Goal: Transaction & Acquisition: Purchase product/service

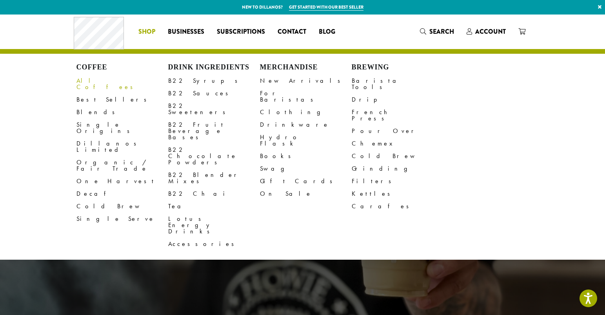
click at [97, 79] on link "All Coffees" at bounding box center [123, 84] width 92 height 19
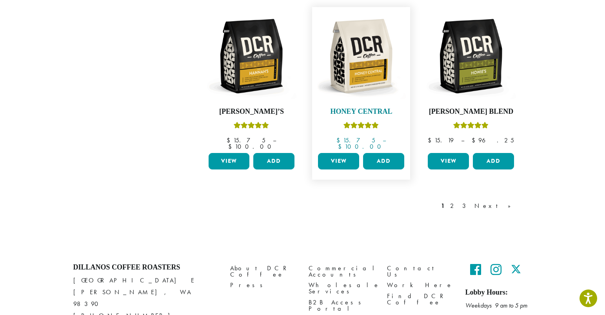
scroll to position [689, 0]
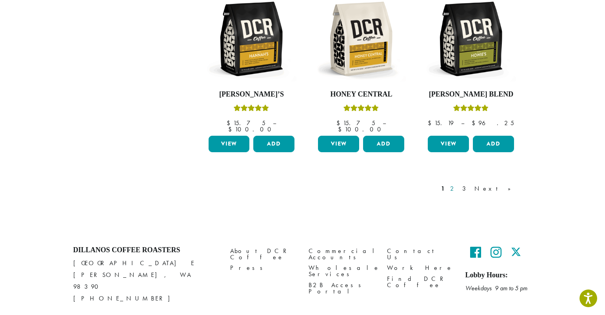
click at [459, 184] on link "2" at bounding box center [454, 188] width 10 height 9
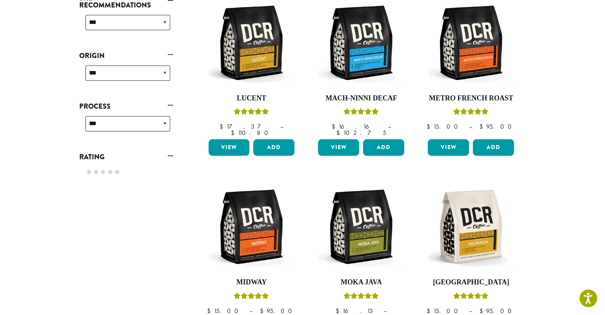
scroll to position [322, 0]
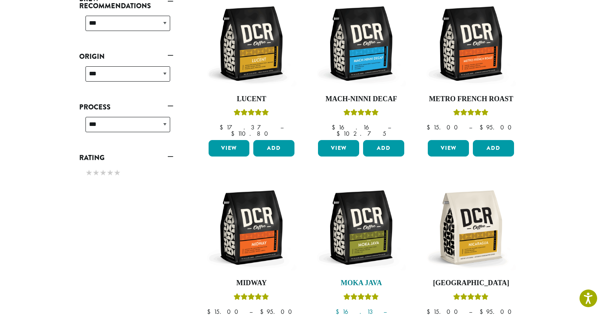
click at [385, 211] on img at bounding box center [361, 227] width 90 height 90
click at [367, 204] on img at bounding box center [361, 227] width 90 height 90
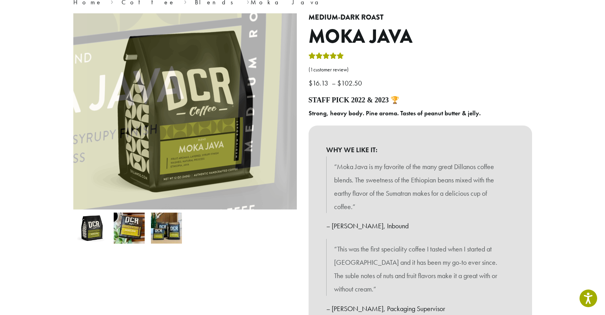
scroll to position [82, 0]
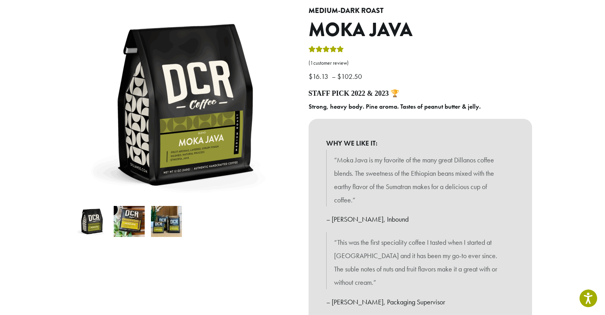
click at [137, 222] on img at bounding box center [129, 221] width 31 height 31
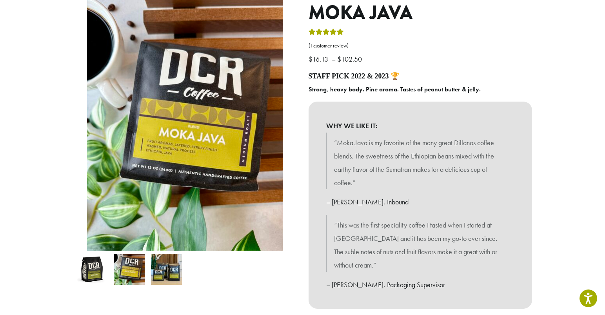
scroll to position [100, 0]
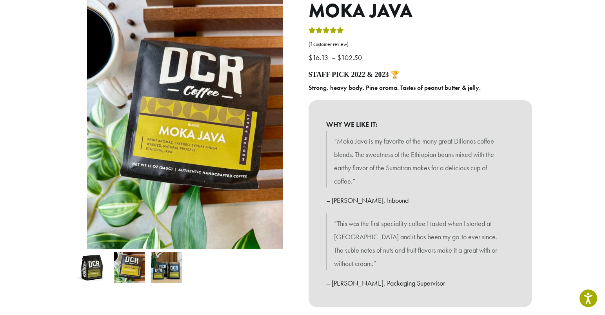
click at [162, 264] on img at bounding box center [166, 267] width 31 height 31
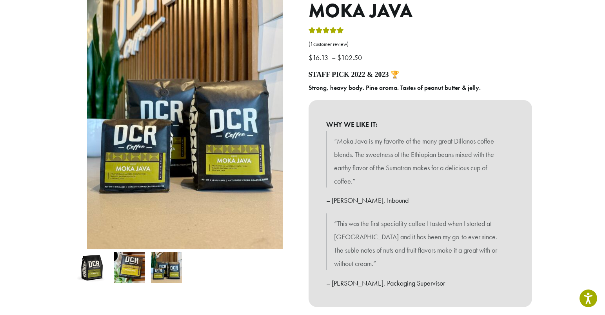
click at [97, 268] on img at bounding box center [92, 267] width 31 height 31
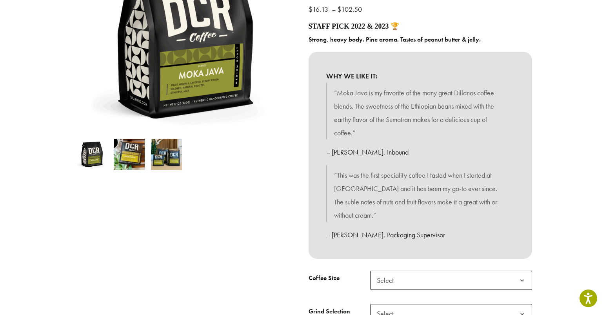
scroll to position [133, 0]
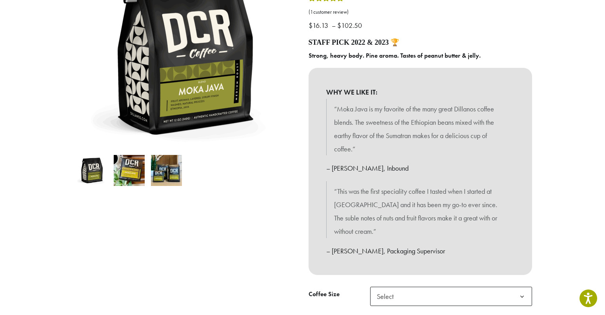
click at [125, 175] on img at bounding box center [129, 170] width 31 height 31
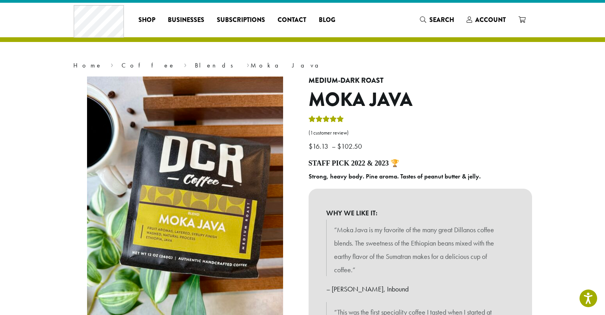
scroll to position [0, 0]
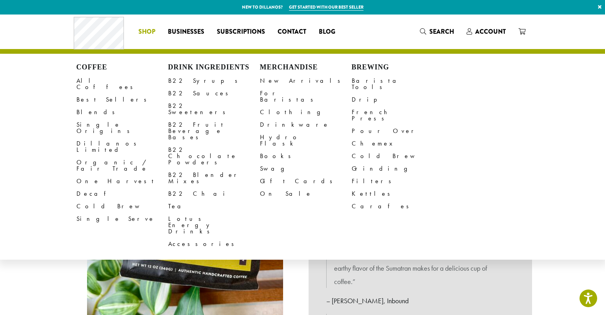
click at [143, 31] on span "Shop" at bounding box center [146, 32] width 17 height 10
click at [87, 83] on link "All Coffees" at bounding box center [123, 84] width 92 height 19
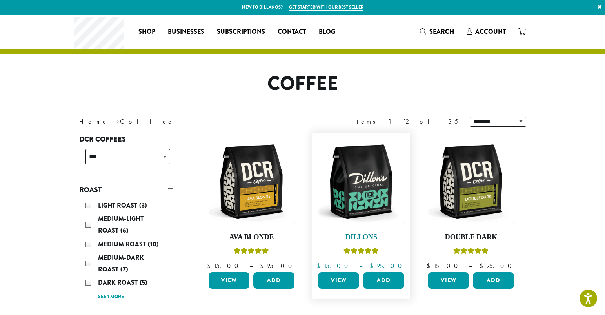
click at [350, 170] on img at bounding box center [361, 182] width 90 height 90
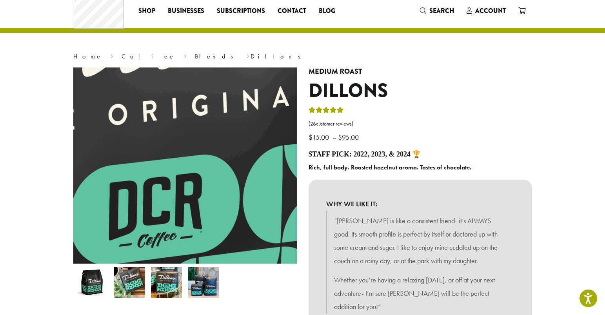
scroll to position [22, 0]
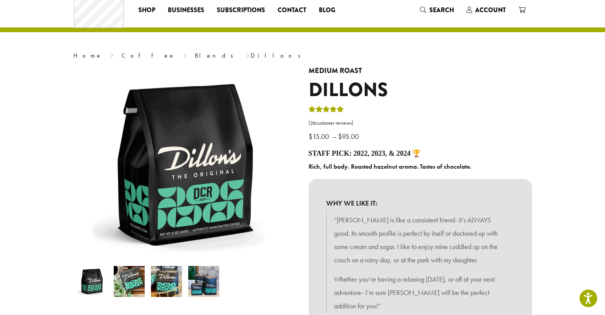
click at [128, 284] on img at bounding box center [129, 281] width 31 height 31
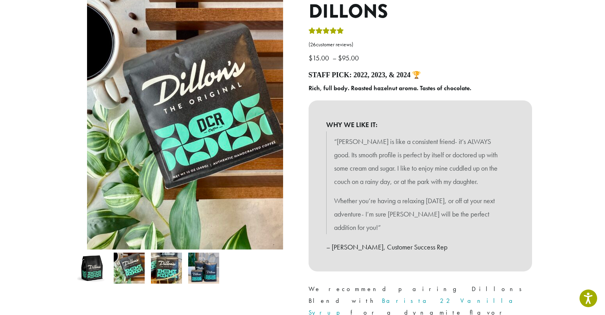
scroll to position [107, 0]
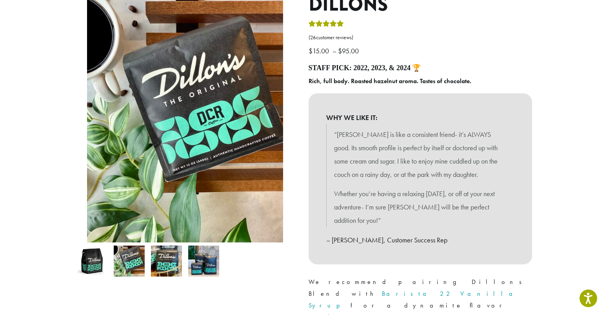
click at [163, 258] on img at bounding box center [166, 261] width 31 height 31
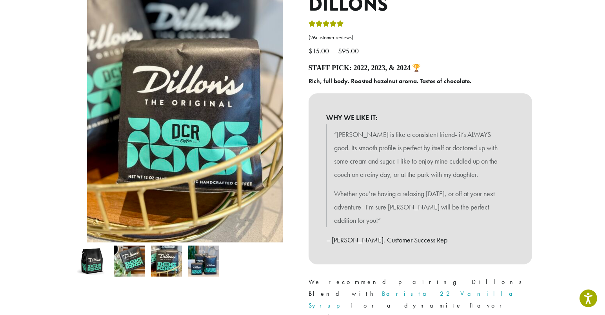
click at [199, 266] on img at bounding box center [203, 261] width 31 height 31
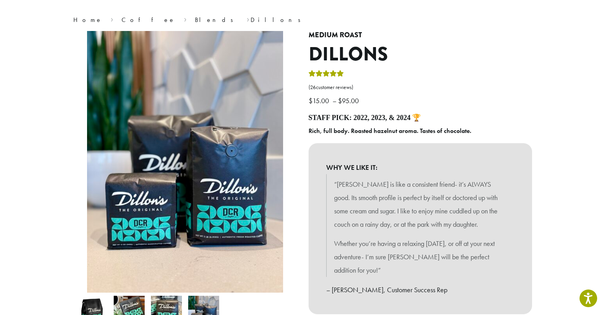
scroll to position [0, 0]
